Goal: Task Accomplishment & Management: Manage account settings

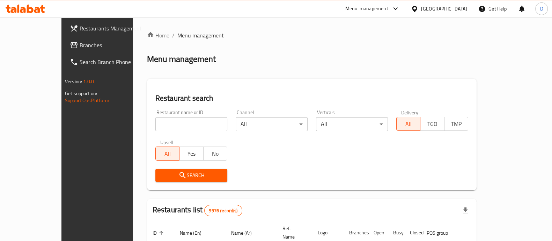
click at [155, 120] on input "search" at bounding box center [191, 124] width 72 height 14
type input "canary"
click button "Search" at bounding box center [191, 175] width 72 height 13
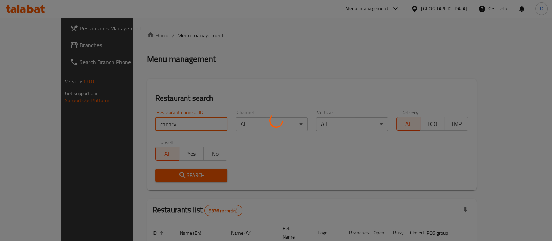
click button "Search" at bounding box center [191, 175] width 72 height 13
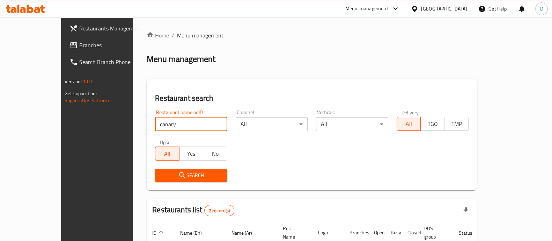
scroll to position [82, 0]
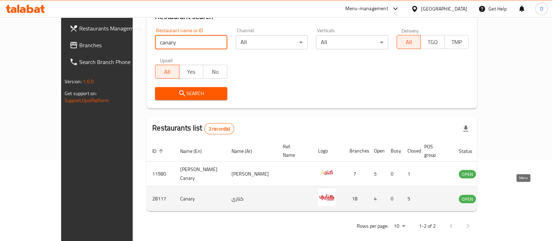
click at [504, 196] on icon "enhanced table" at bounding box center [500, 199] width 8 height 6
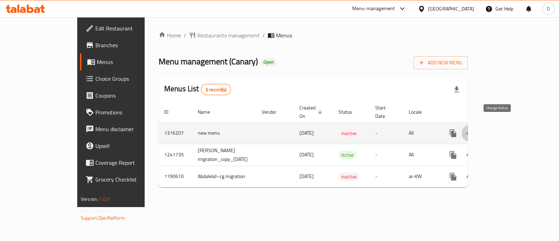
click at [474, 130] on icon "enhanced table" at bounding box center [470, 133] width 8 height 6
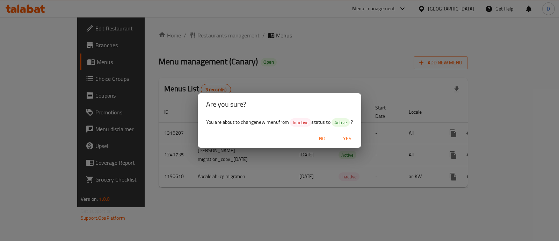
click at [348, 137] on span "Yes" at bounding box center [347, 138] width 17 height 9
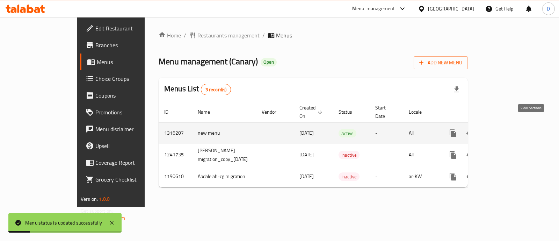
click at [512, 132] on link "enhanced table" at bounding box center [503, 133] width 17 height 17
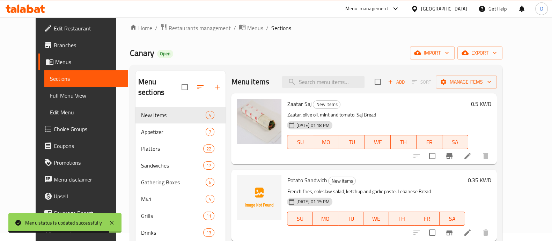
scroll to position [7, 0]
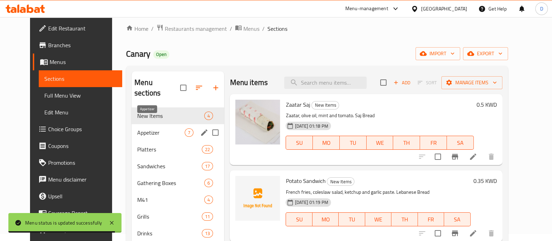
click at [165, 128] on span "Appetizer" at bounding box center [160, 132] width 47 height 8
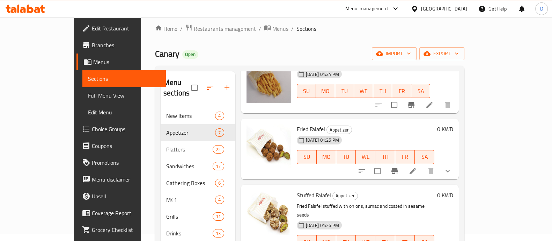
scroll to position [98, 0]
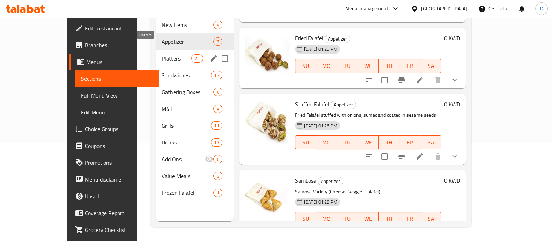
click at [162, 54] on span "Platters" at bounding box center [177, 58] width 30 height 8
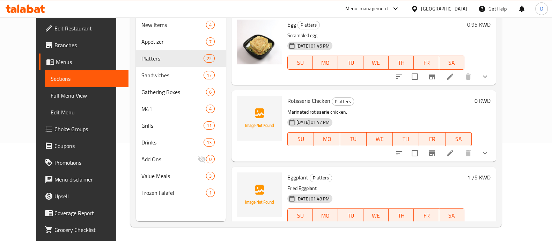
scroll to position [1463, 0]
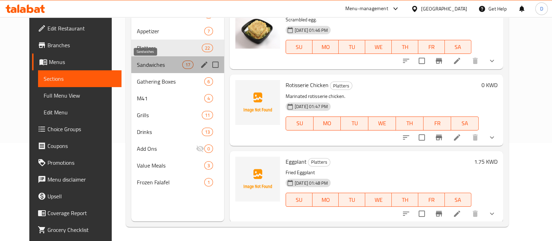
click at [137, 66] on span "Sandwiches" at bounding box center [159, 64] width 45 height 8
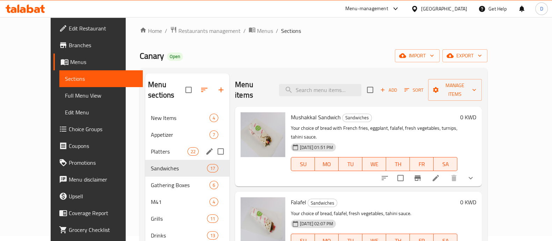
scroll to position [1, 0]
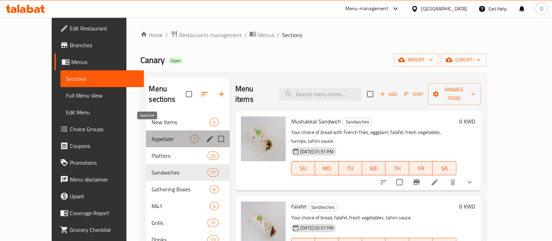
click at [152, 134] on span "Appetizer" at bounding box center [171, 138] width 38 height 8
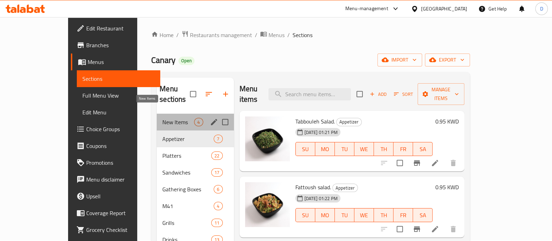
click at [162, 118] on span "New Items" at bounding box center [178, 122] width 32 height 8
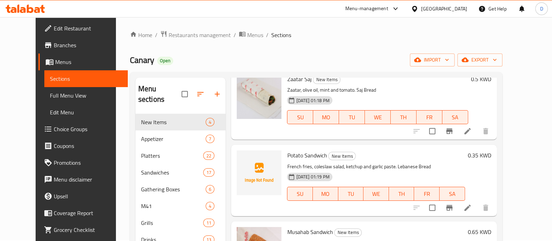
scroll to position [90, 0]
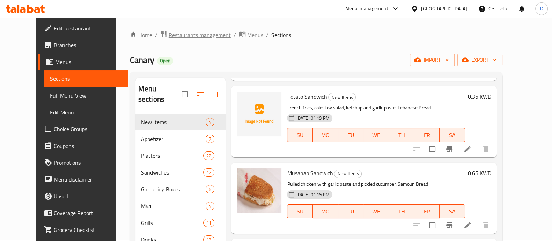
click at [169, 34] on span "Restaurants management" at bounding box center [200, 35] width 62 height 8
